Goal: Task Accomplishment & Management: Manage account settings

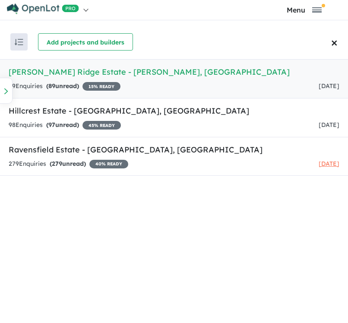
click at [186, 81] on div "89 Enquir ies ( 89 unread) 15 % READY [DATE]" at bounding box center [174, 86] width 331 height 10
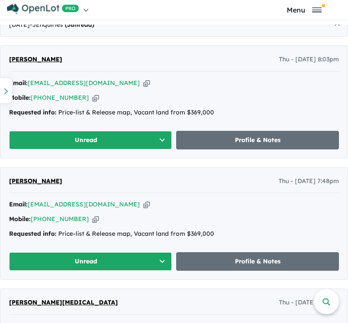
scroll to position [432, 0]
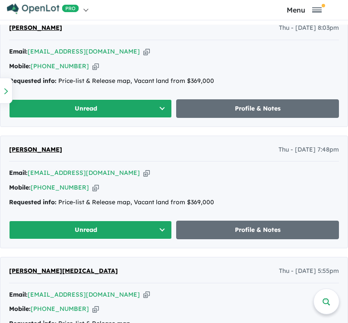
click at [92, 187] on icon "button" at bounding box center [95, 187] width 6 height 9
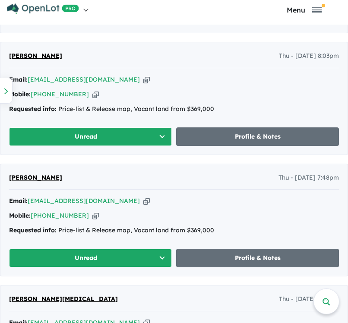
scroll to position [389, 0]
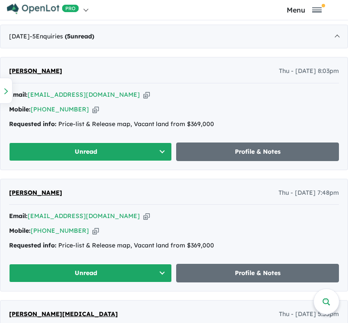
click at [143, 96] on icon "button" at bounding box center [146, 94] width 6 height 9
click at [92, 109] on icon "button" at bounding box center [95, 109] width 6 height 9
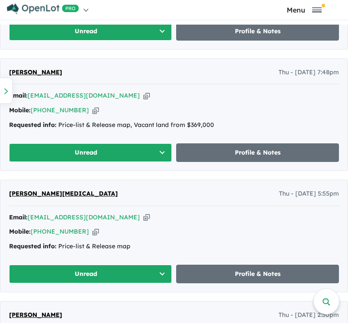
scroll to position [562, 0]
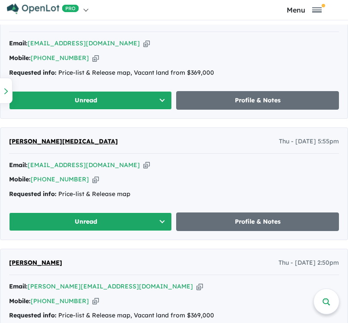
drag, startPoint x: 101, startPoint y: 162, endPoint x: 140, endPoint y: 170, distance: 39.6
click at [143, 162] on icon "button" at bounding box center [146, 165] width 6 height 9
click at [92, 180] on icon "button" at bounding box center [95, 179] width 6 height 9
click at [92, 181] on icon "button" at bounding box center [95, 179] width 6 height 9
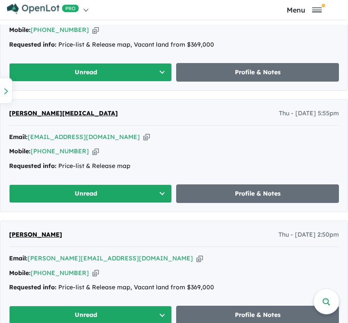
scroll to position [605, 0]
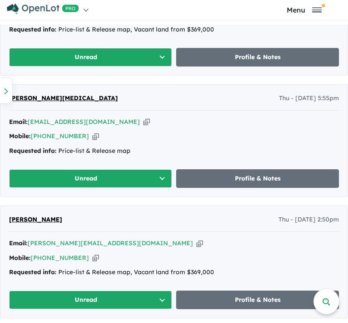
click at [92, 257] on icon "button" at bounding box center [95, 258] width 6 height 9
click at [197, 243] on icon "button" at bounding box center [200, 243] width 6 height 9
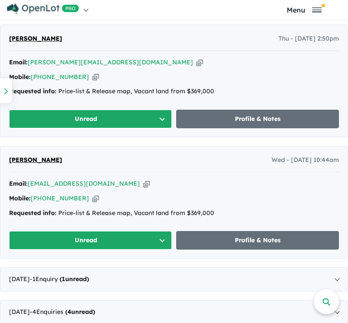
scroll to position [778, 0]
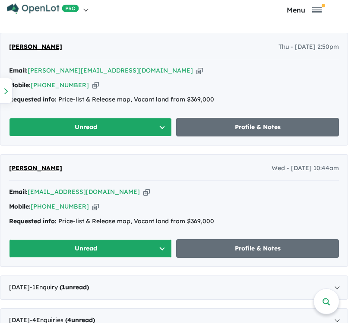
click at [143, 196] on icon "button" at bounding box center [146, 191] width 6 height 9
click at [92, 206] on icon "button" at bounding box center [95, 206] width 6 height 9
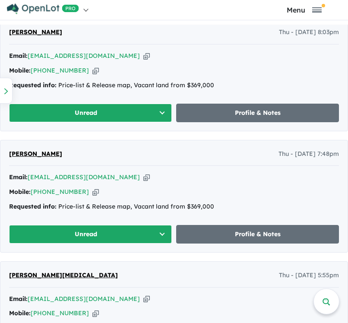
scroll to position [216, 0]
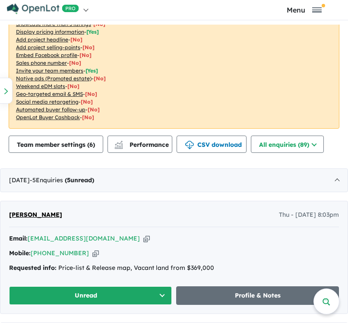
scroll to position [259, 0]
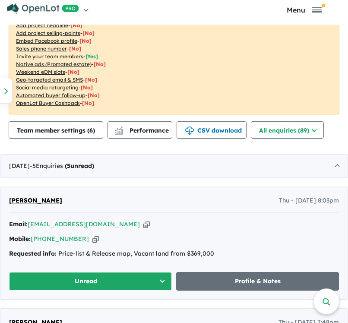
click at [27, 7] on img at bounding box center [43, 8] width 72 height 11
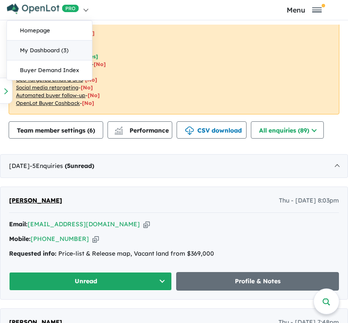
click at [28, 47] on link "My Dashboard (3)" at bounding box center [49, 51] width 85 height 20
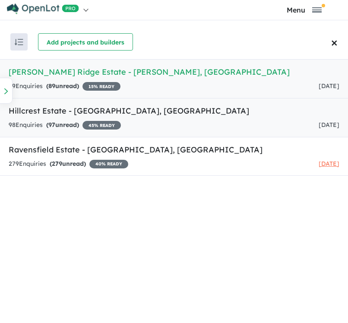
click at [60, 109] on h5 "Hillcrest Estate - Lochinvar , NSW" at bounding box center [174, 111] width 331 height 12
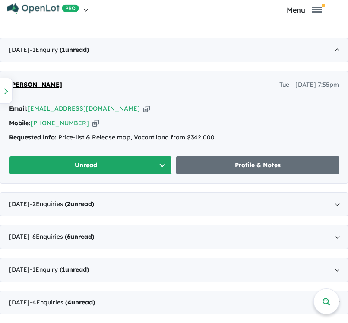
scroll to position [432, 0]
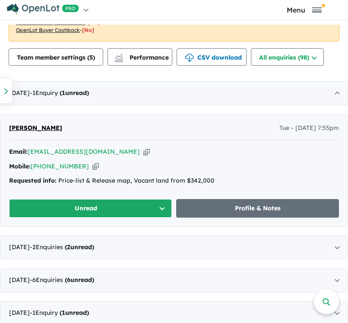
click at [92, 165] on icon "button" at bounding box center [95, 166] width 6 height 9
click at [143, 150] on icon "button" at bounding box center [146, 151] width 6 height 9
